Goal: Information Seeking & Learning: Learn about a topic

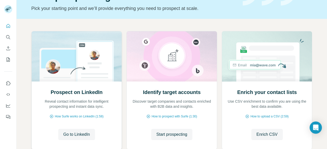
scroll to position [40, 0]
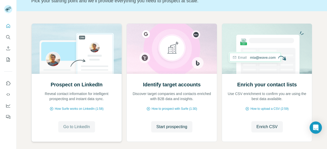
click at [91, 129] on button "Go to LinkedIn" at bounding box center [76, 127] width 37 height 11
click at [265, 126] on span "Enrich CSV" at bounding box center [266, 127] width 21 height 6
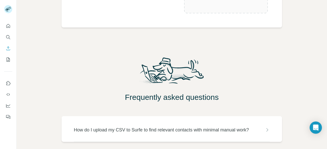
scroll to position [195, 0]
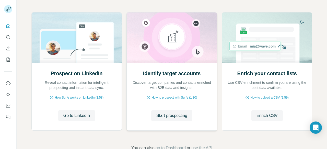
scroll to position [65, 0]
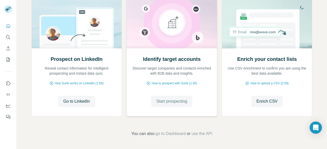
click at [178, 103] on span "Start prospecting" at bounding box center [171, 102] width 31 height 6
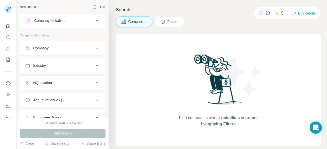
click at [177, 25] on button "People" at bounding box center [170, 21] width 30 height 11
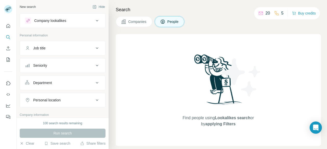
click at [146, 21] on span "Companies" at bounding box center [137, 21] width 19 height 5
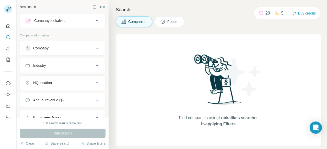
click at [55, 21] on div "Company lookalikes" at bounding box center [50, 20] width 32 height 5
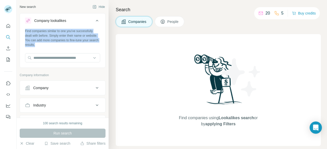
drag, startPoint x: 81, startPoint y: 46, endPoint x: 30, endPoint y: 26, distance: 54.4
click at [23, 29] on div "Find companies similar to one you've successfully dealt with before. Simply ent…" at bounding box center [62, 48] width 85 height 38
copy div "Find companies similar to one you've successfully dealt with before. Simply ent…"
click at [64, 89] on div "Company" at bounding box center [59, 88] width 69 height 5
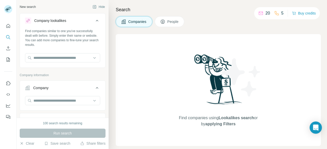
click at [112, 77] on div "Search Companies People Find companies using Lookalikes search or by applying F…" at bounding box center [218, 74] width 218 height 149
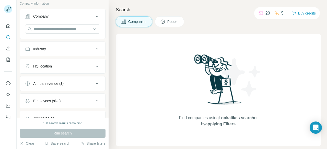
scroll to position [102, 0]
